Goal: Use online tool/utility: Use online tool/utility

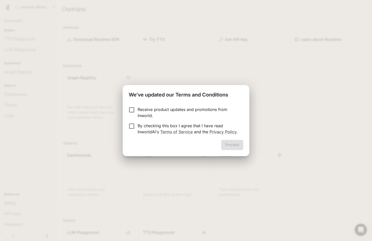
click at [148, 110] on p "Receive product updates and promotions from Inworld." at bounding box center [189, 112] width 102 height 12
click at [148, 130] on p "By checking this box I agree that I have read InworldAI's Terms of Service and …" at bounding box center [189, 129] width 102 height 12
click at [171, 108] on p "Receive product updates and promotions from Inworld." at bounding box center [189, 112] width 102 height 12
click at [227, 144] on button "Proceed" at bounding box center [232, 145] width 22 height 10
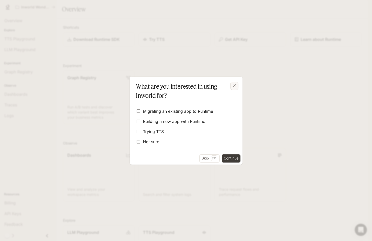
click at [236, 83] on icon "button" at bounding box center [234, 85] width 5 height 5
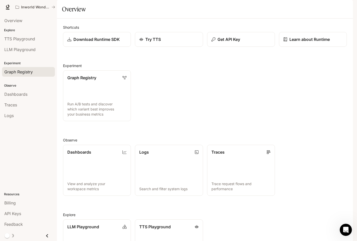
click at [18, 75] on link "Graph Registry" at bounding box center [28, 72] width 53 height 10
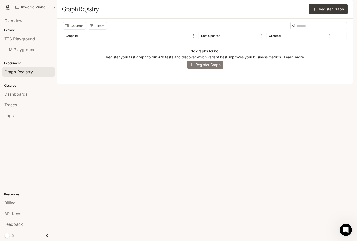
click at [196, 69] on button "Register Graph" at bounding box center [205, 65] width 36 height 8
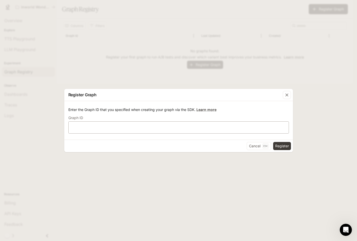
click at [157, 131] on div "​" at bounding box center [178, 127] width 220 height 12
click at [287, 93] on icon "button" at bounding box center [286, 94] width 5 height 5
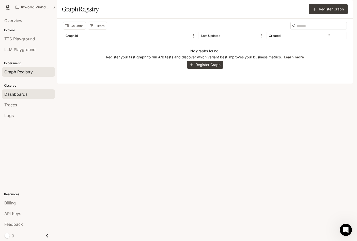
click at [30, 94] on div "Dashboards" at bounding box center [28, 94] width 48 height 6
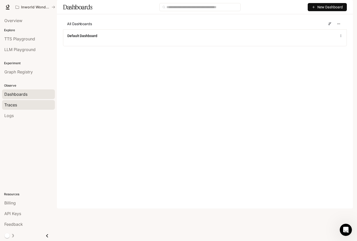
click at [27, 107] on div "Traces" at bounding box center [28, 105] width 48 height 6
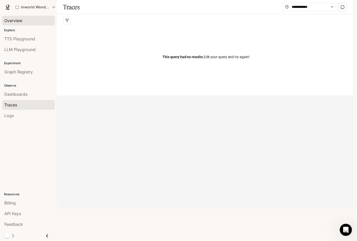
click at [26, 24] on link "Overview" at bounding box center [28, 21] width 53 height 10
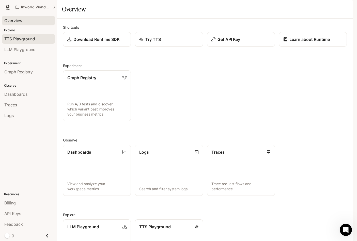
click at [29, 40] on span "TTS Playground" at bounding box center [19, 39] width 31 height 6
